Goal: Task Accomplishment & Management: Manage account settings

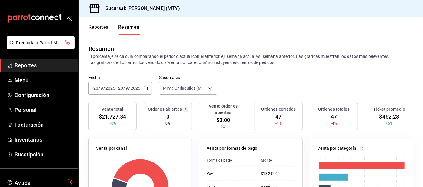
click at [92, 31] on button "Reportes" at bounding box center [98, 29] width 20 height 10
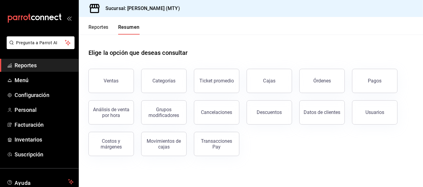
click at [96, 28] on button "Reportes" at bounding box center [98, 29] width 20 height 10
click at [91, 28] on button "Reportes" at bounding box center [98, 29] width 20 height 10
click at [369, 81] on div "Pagos" at bounding box center [375, 81] width 14 height 6
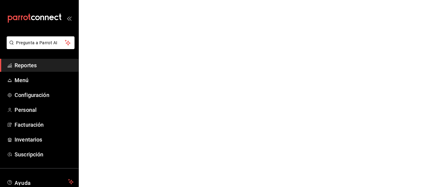
click at [365, 0] on html "Pregunta a Parrot AI Reportes Menú Configuración Personal Facturación Inventari…" at bounding box center [211, 0] width 423 height 0
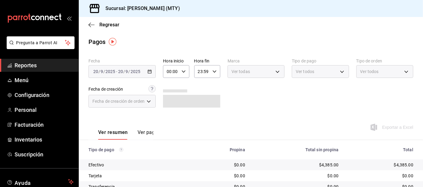
click at [312, 75] on div "Ver todos" at bounding box center [320, 71] width 57 height 13
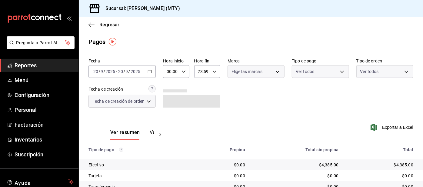
click at [301, 74] on body "Pregunta a Parrot AI Reportes Menú Configuración Personal Facturación Inventari…" at bounding box center [211, 93] width 423 height 187
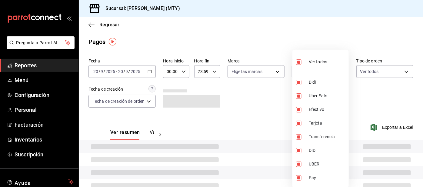
click at [299, 82] on input "checkbox" at bounding box center [298, 82] width 5 height 5
checkbox input "false"
click at [300, 64] on input "checkbox" at bounding box center [298, 61] width 5 height 5
checkbox input "true"
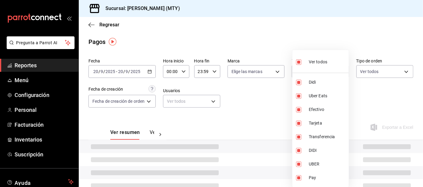
type input "ac2aad4e-3626-4df0-8b49-5bb49559922d,3386c666-a0b3-47d5-beef-c54dce93463a,36799…"
checkbox input "true"
click at [297, 62] on input "checkbox" at bounding box center [298, 61] width 5 height 5
checkbox input "false"
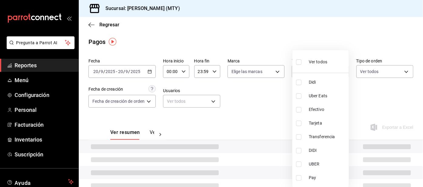
checkbox input "false"
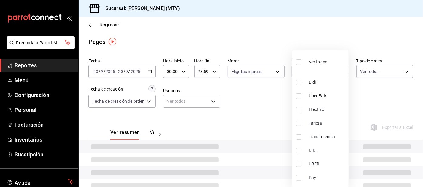
checkbox input "false"
click at [300, 83] on input "checkbox" at bounding box center [298, 82] width 5 height 5
checkbox input "true"
click at [297, 94] on input "checkbox" at bounding box center [298, 95] width 5 height 5
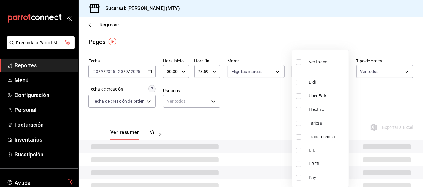
checkbox input "true"
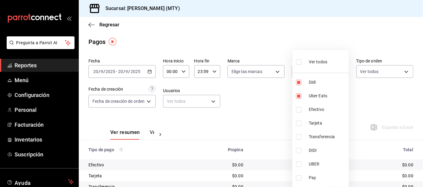
click at [295, 177] on li "Pay" at bounding box center [320, 178] width 56 height 14
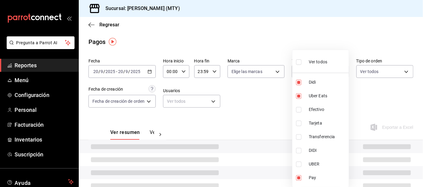
type input "ac2aad4e-3626-4df0-8b49-5bb49559922d,3386c666-a0b3-47d5-beef-c54dce93463a,f6d9e…"
checkbox input "true"
click at [248, 109] on div at bounding box center [211, 93] width 423 height 187
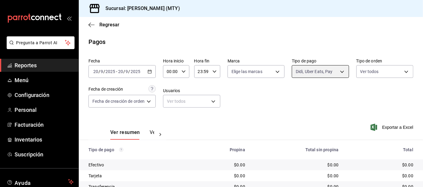
scroll to position [51, 0]
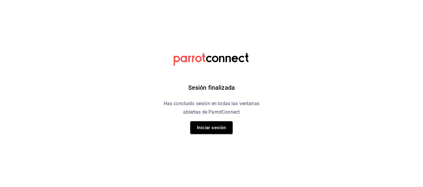
click at [213, 124] on button "Iniciar sesión" at bounding box center [211, 127] width 42 height 13
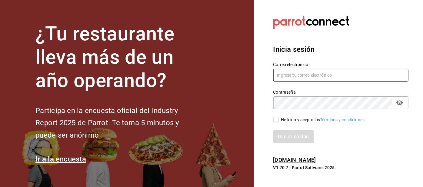
click at [281, 81] on input "text" at bounding box center [340, 75] width 135 height 13
type input "Irenehernandezalvarado@outlook.com"
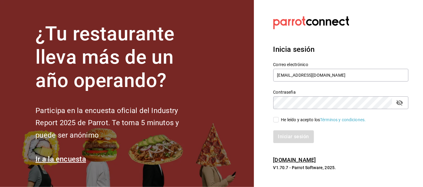
click at [276, 122] on input "He leído y acepto los Términos y condiciones." at bounding box center [275, 119] width 5 height 5
checkbox input "true"
click at [288, 143] on button "Iniciar sesión" at bounding box center [293, 136] width 41 height 13
click at [291, 143] on div "Iniciar sesión" at bounding box center [340, 136] width 135 height 13
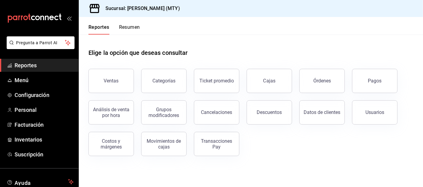
click at [366, 84] on button "Pagos" at bounding box center [374, 81] width 45 height 24
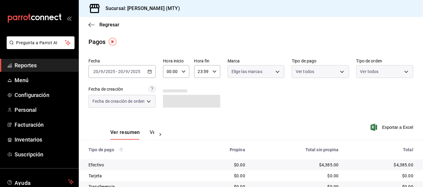
click at [49, 97] on span "Configuración" at bounding box center [44, 95] width 59 height 8
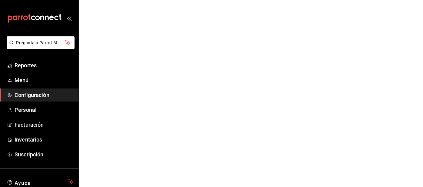
click at [44, 95] on span "Configuración" at bounding box center [44, 95] width 59 height 8
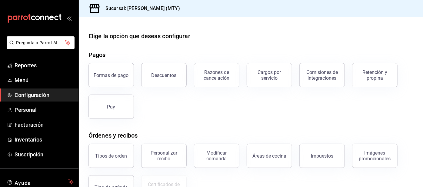
click at [367, 75] on div "Retención y propina" at bounding box center [375, 75] width 38 height 12
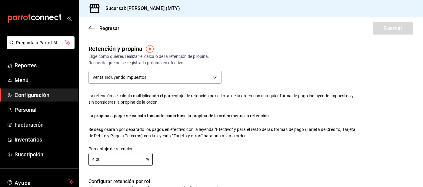
checkbox input "true"
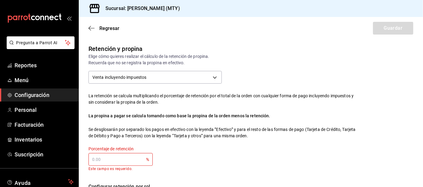
type input "0.00"
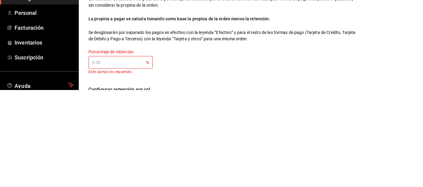
type input "5.00"
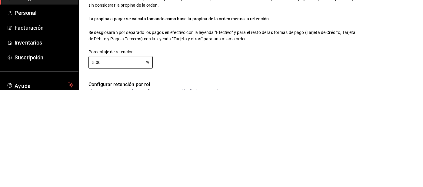
type input "5.00"
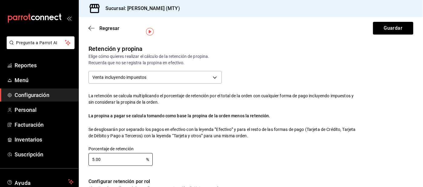
scroll to position [0, 0]
type input "5.00"
click at [396, 27] on button "Guardar" at bounding box center [393, 28] width 40 height 13
